Goal: Information Seeking & Learning: Learn about a topic

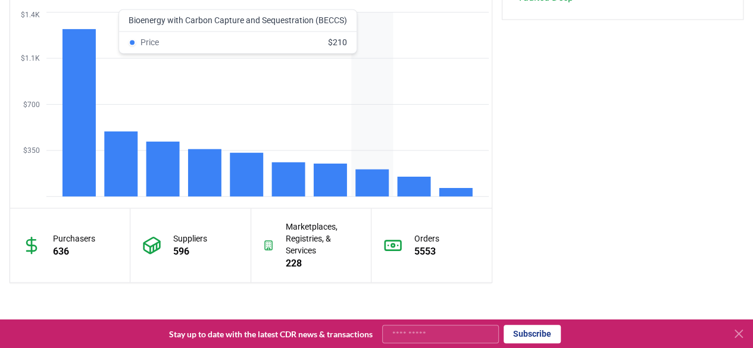
scroll to position [1012, 0]
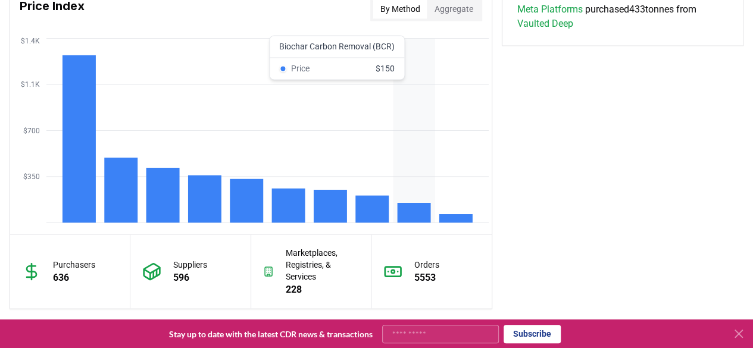
click at [399, 207] on rect at bounding box center [414, 213] width 33 height 20
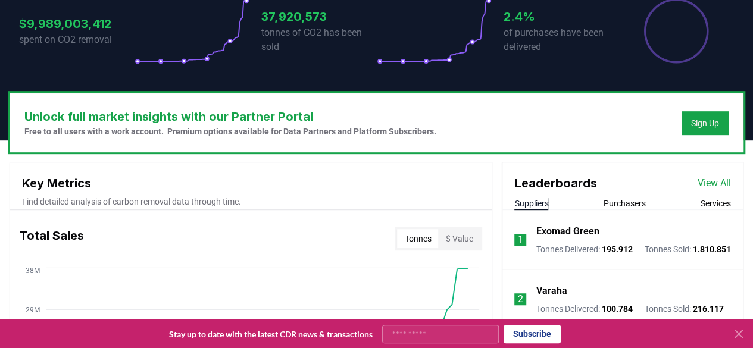
scroll to position [238, 0]
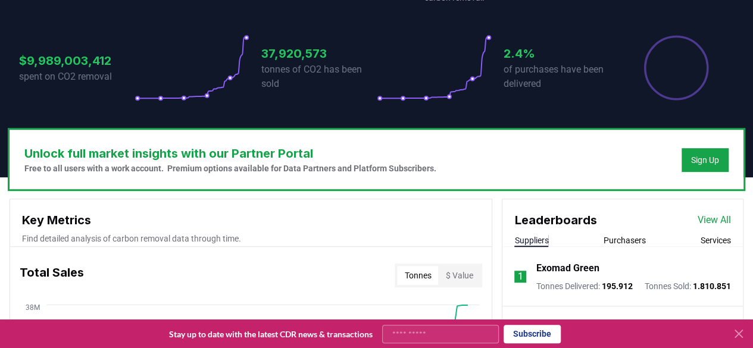
click at [454, 279] on button "$ Value" at bounding box center [459, 275] width 42 height 19
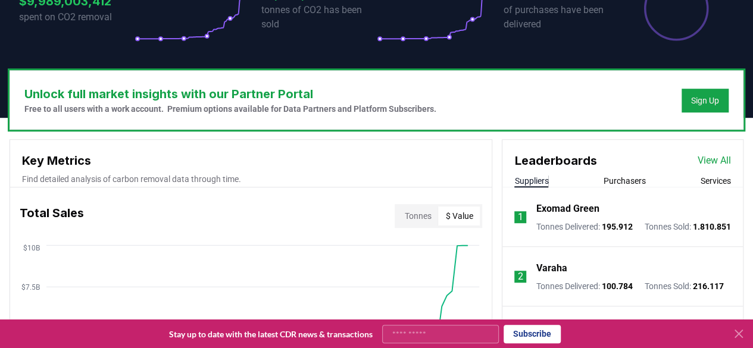
click at [464, 216] on button "$ Value" at bounding box center [459, 216] width 42 height 19
click at [458, 216] on button "$ Value" at bounding box center [459, 216] width 42 height 19
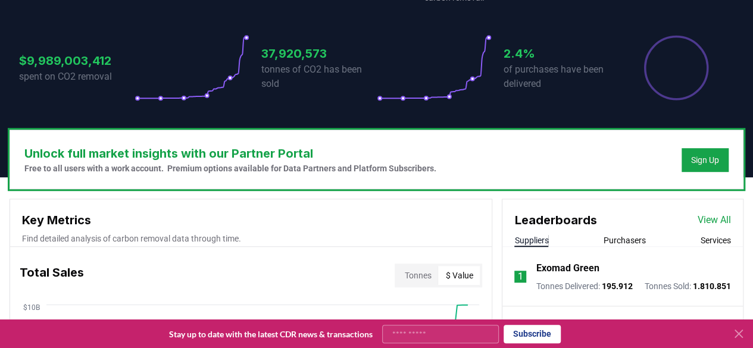
scroll to position [357, 0]
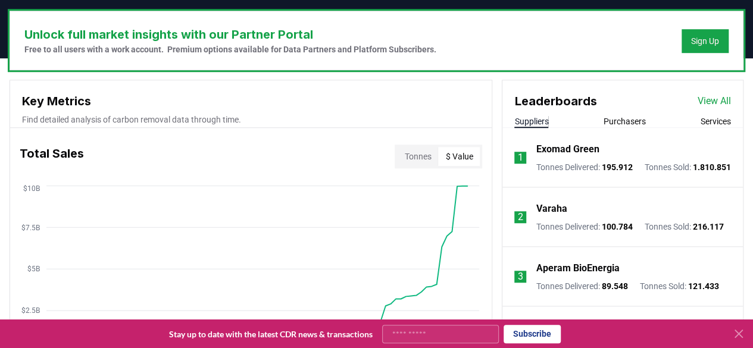
click at [468, 157] on button "$ Value" at bounding box center [459, 156] width 42 height 19
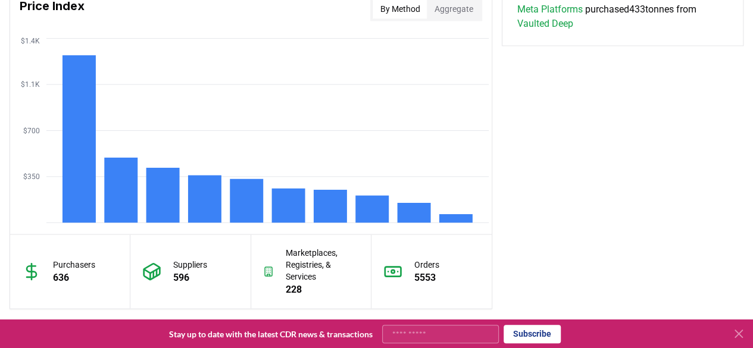
scroll to position [1192, 0]
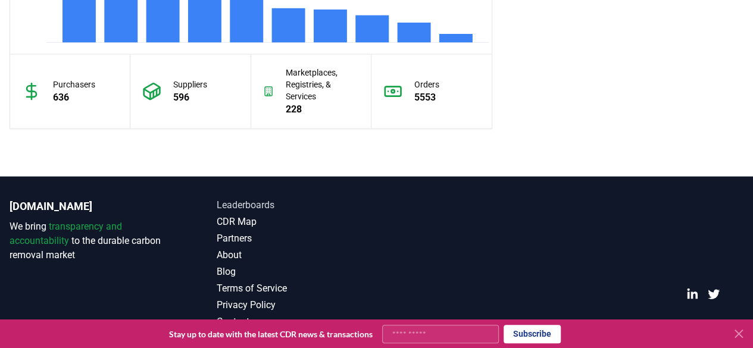
click at [266, 201] on link "Leaderboards" at bounding box center [297, 205] width 160 height 14
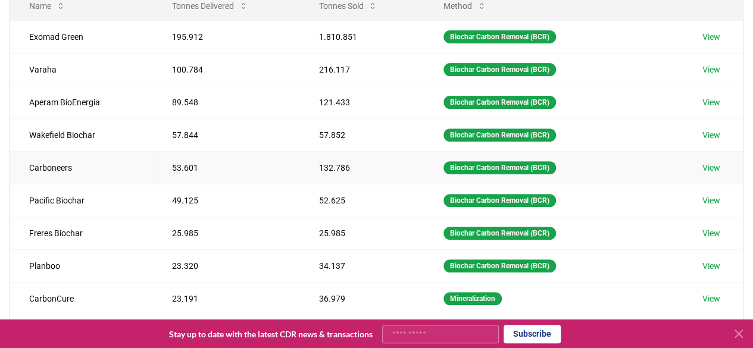
scroll to position [238, 0]
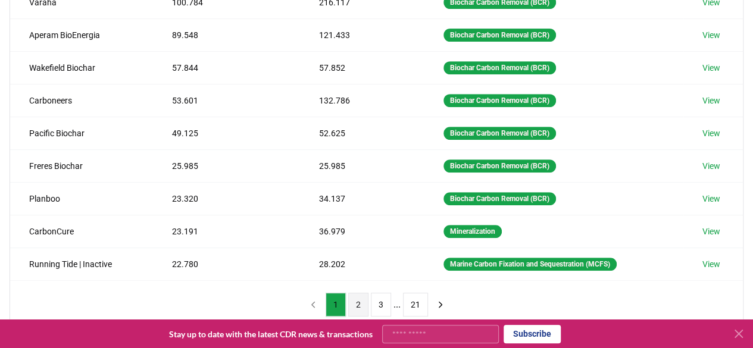
click at [355, 302] on button "2" at bounding box center [358, 305] width 20 height 24
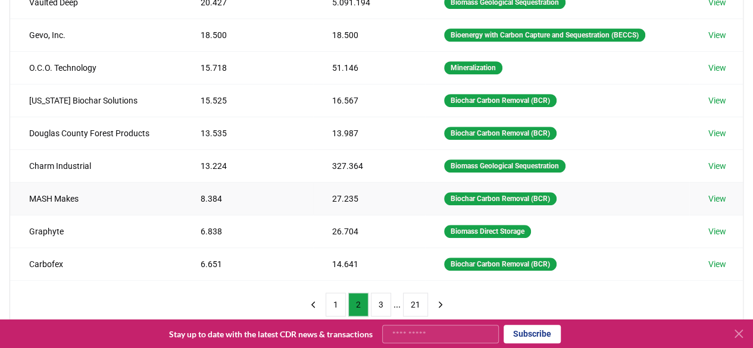
scroll to position [119, 0]
